Goal: Find specific page/section: Find specific page/section

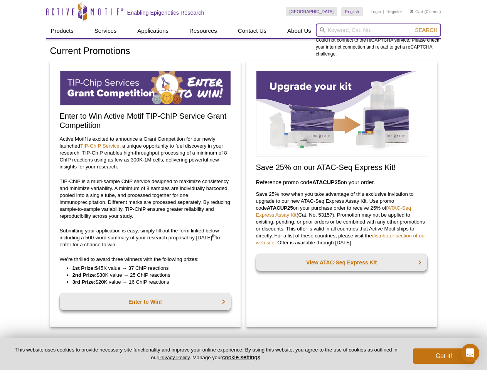
click at [378, 30] on input "search" at bounding box center [378, 30] width 125 height 13
click at [426, 30] on span "Search" at bounding box center [426, 30] width 22 height 6
click at [243, 357] on button "cookie settings" at bounding box center [241, 357] width 38 height 7
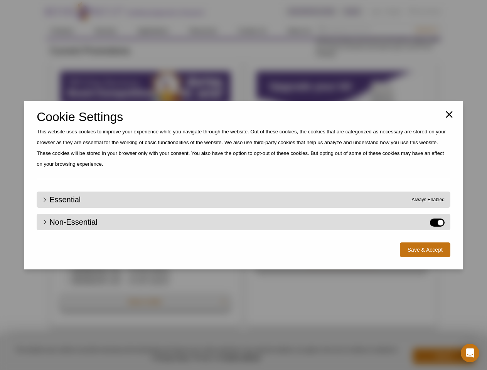
click at [444, 356] on div "Close Cookie Settings This website uses cookies to improve your experience whil…" at bounding box center [243, 185] width 487 height 370
click at [470, 353] on icon "Open Intercom Messenger" at bounding box center [470, 353] width 8 height 9
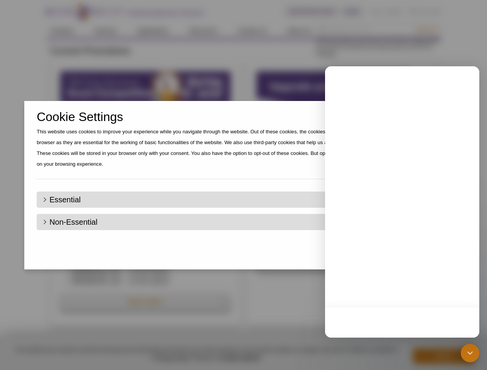
click at [426, 30] on div "Close Cookie Settings This website uses cookies to improve your experience whil…" at bounding box center [243, 185] width 487 height 370
